Goal: Check status

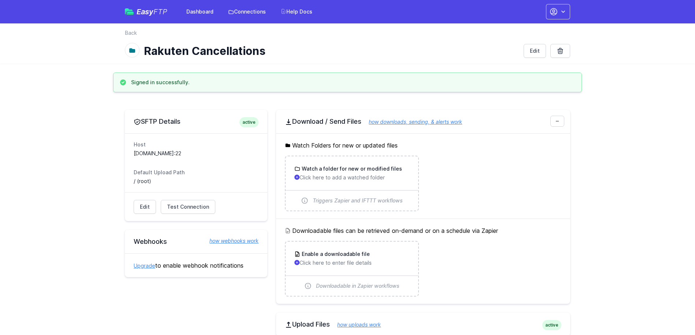
click at [168, 122] on h2 "SFTP Details active" at bounding box center [196, 121] width 125 height 9
click at [147, 205] on link "Edit" at bounding box center [145, 207] width 22 height 14
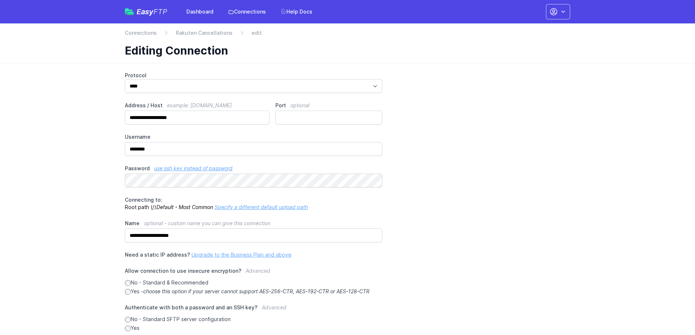
scroll to position [82, 0]
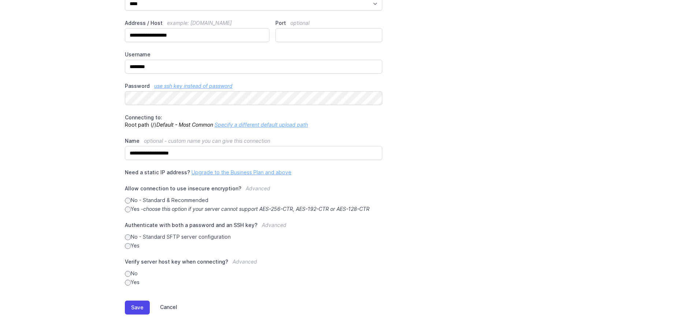
click at [169, 306] on link "Cancel" at bounding box center [163, 307] width 27 height 14
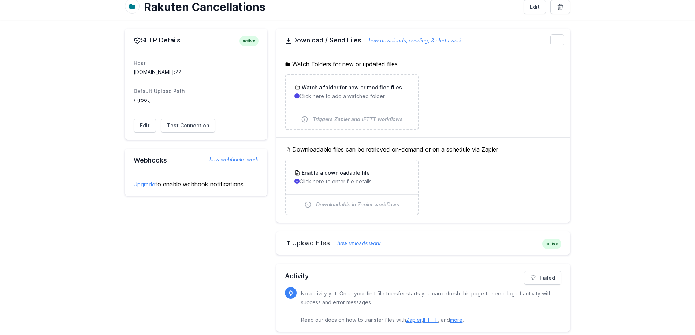
scroll to position [49, 0]
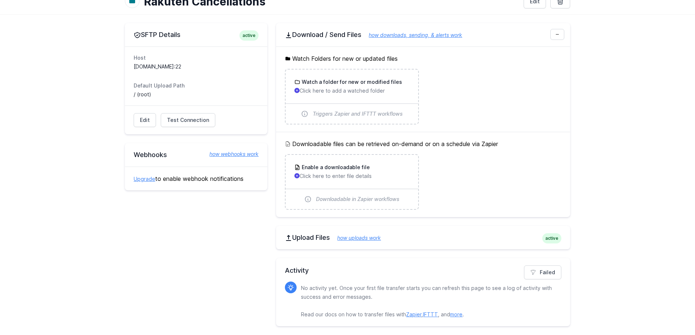
click at [460, 273] on h2 "Activity" at bounding box center [423, 270] width 276 height 10
click at [545, 270] on link "Failed" at bounding box center [542, 272] width 37 height 14
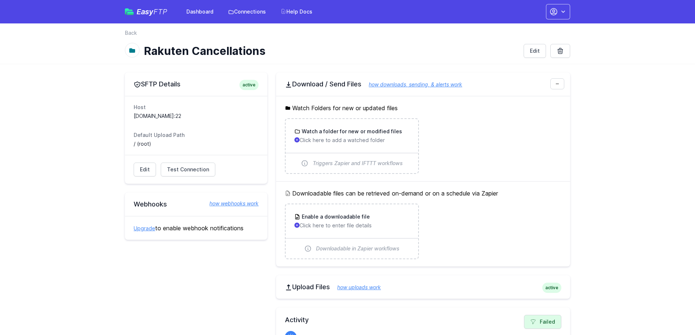
scroll to position [49, 0]
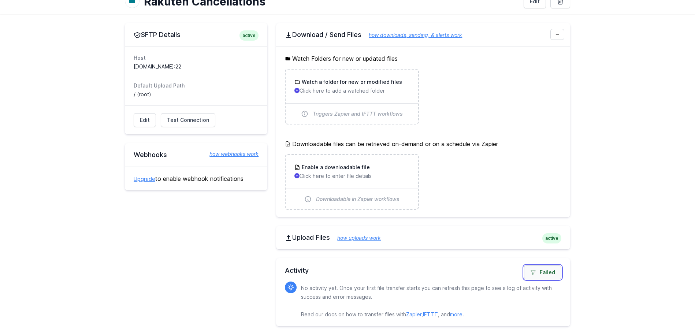
click at [546, 272] on link "Failed" at bounding box center [542, 272] width 37 height 14
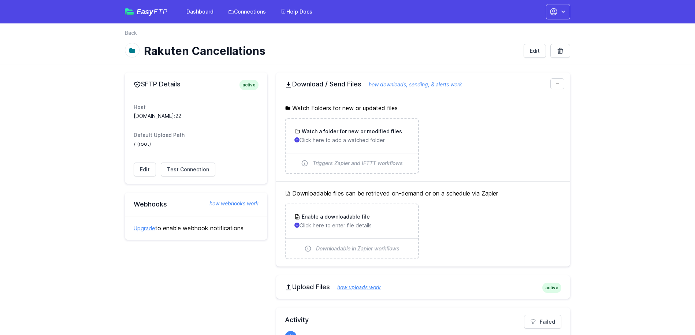
click at [609, 74] on main "SFTP Details active Host [DOMAIN_NAME]:22 Default Upload Path / (root) Edit Tes…" at bounding box center [347, 224] width 695 height 321
